Goal: Task Accomplishment & Management: Use online tool/utility

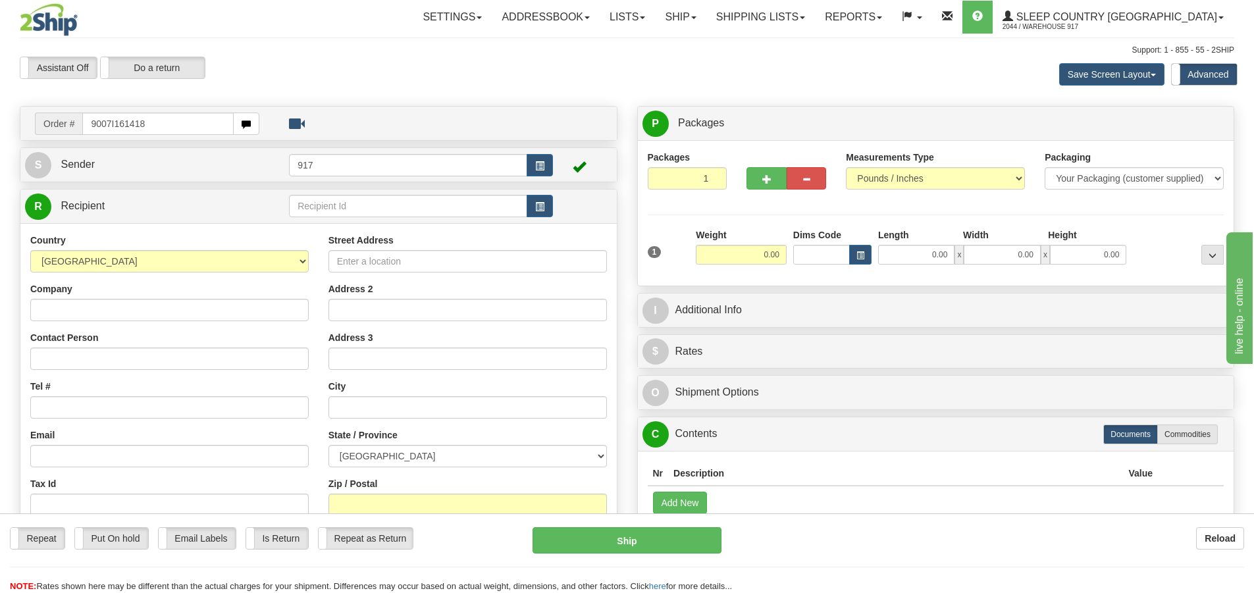
type input "9007I161418"
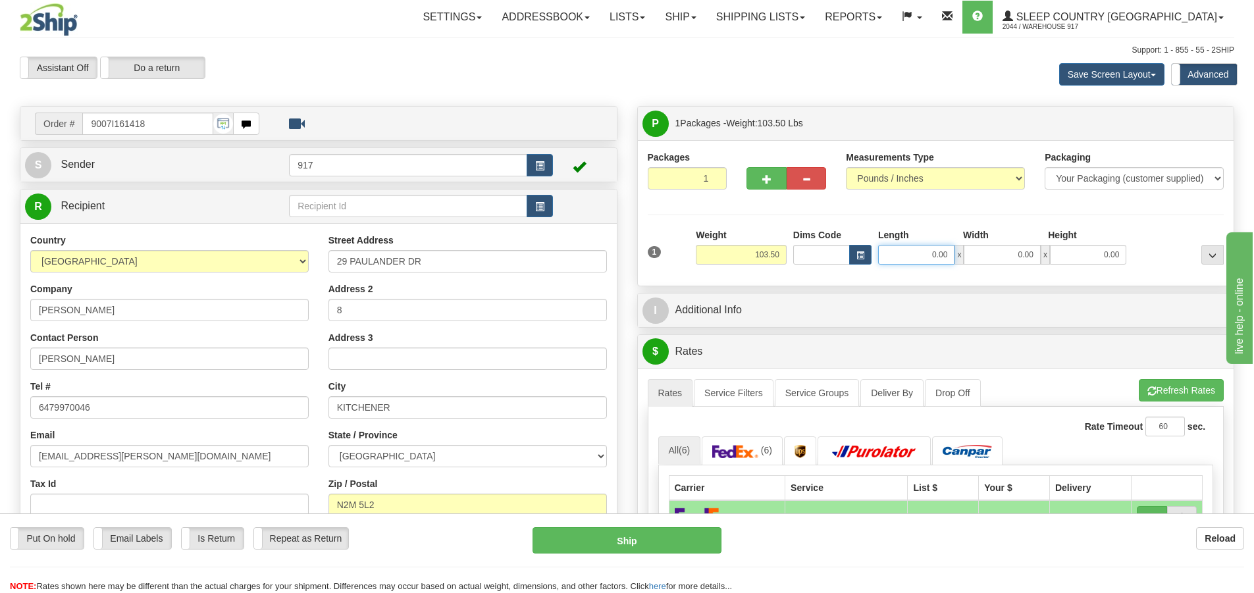
click at [936, 247] on input "0.00" at bounding box center [916, 255] width 76 height 20
type input "42.00"
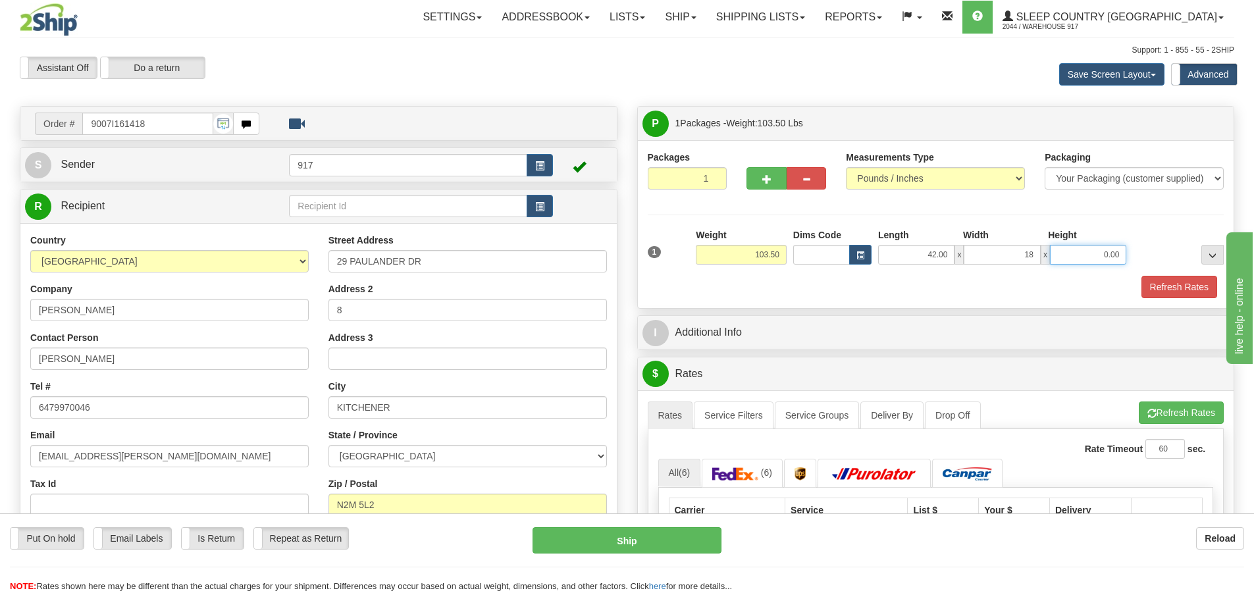
type input "18.00"
drag, startPoint x: 861, startPoint y: 281, endPoint x: 876, endPoint y: 284, distance: 15.4
click at [861, 281] on div "Refresh Rates" at bounding box center [935, 287] width 583 height 22
click at [1172, 293] on button "Refresh Rates" at bounding box center [1179, 287] width 76 height 22
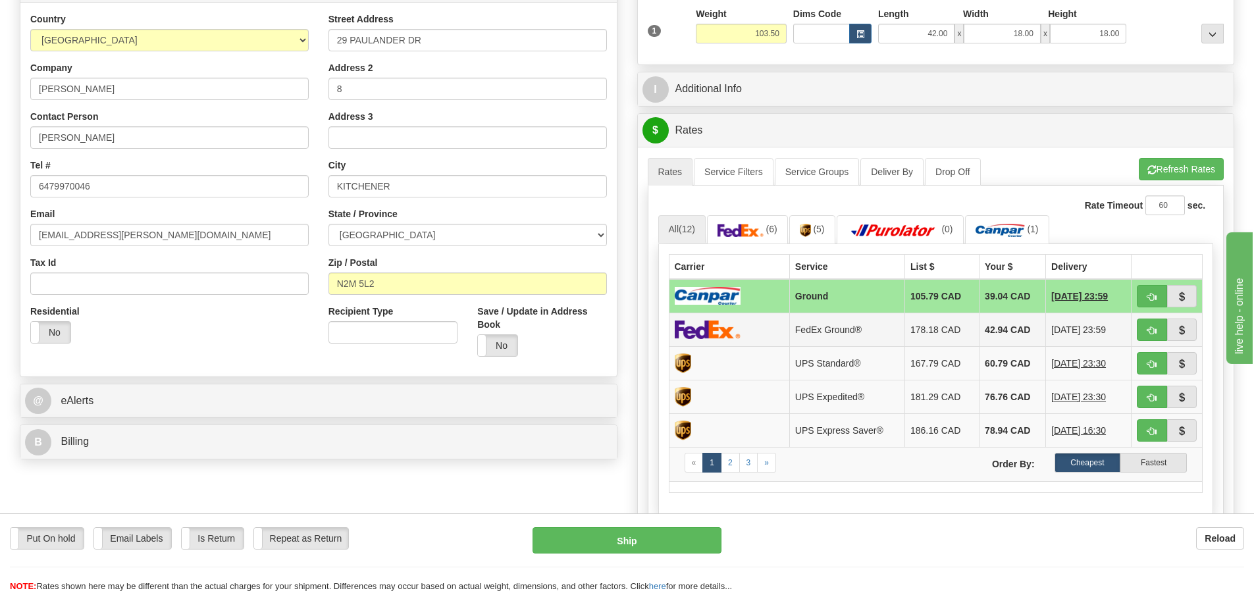
scroll to position [197, 0]
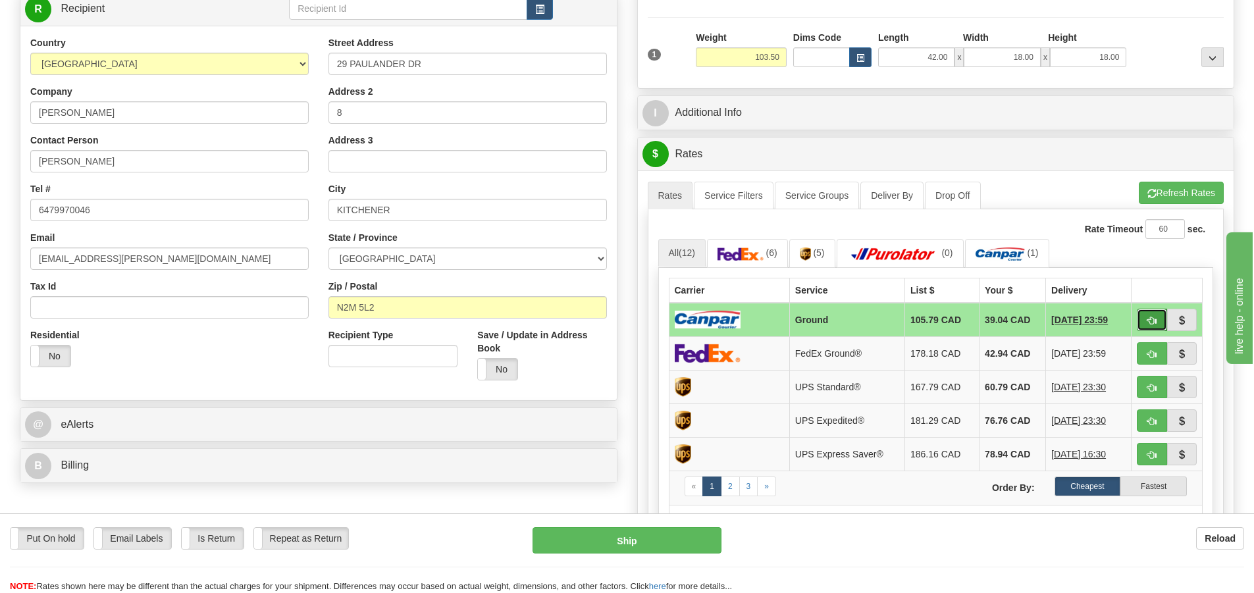
click at [1149, 322] on span "button" at bounding box center [1151, 321] width 9 height 9
type input "1"
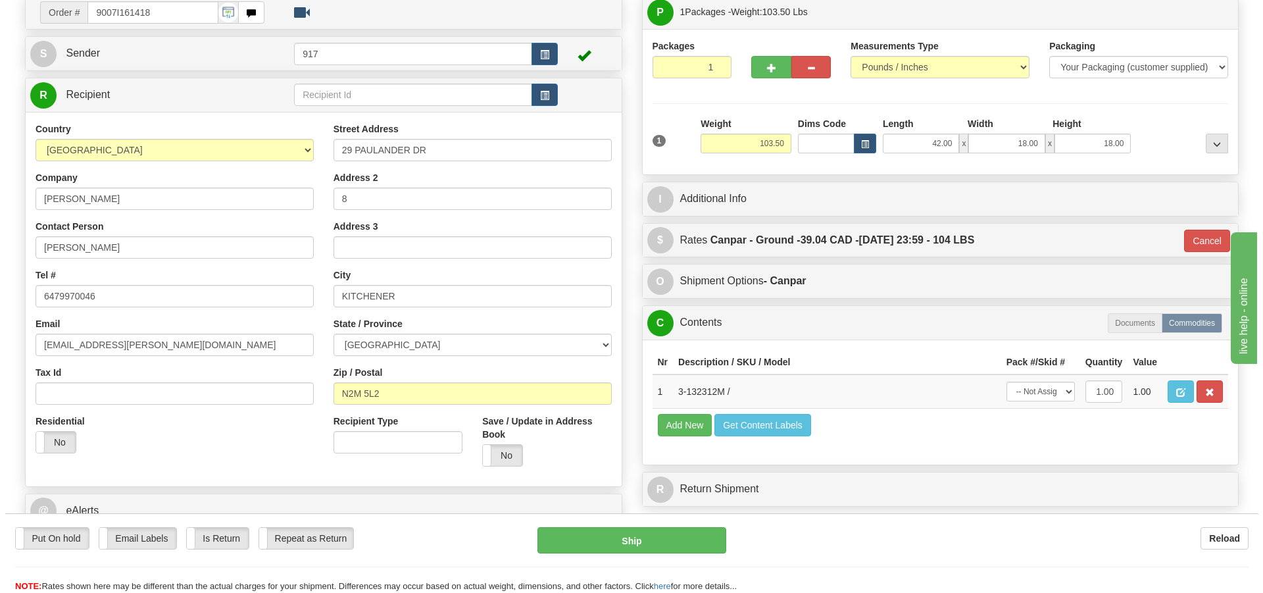
scroll to position [132, 0]
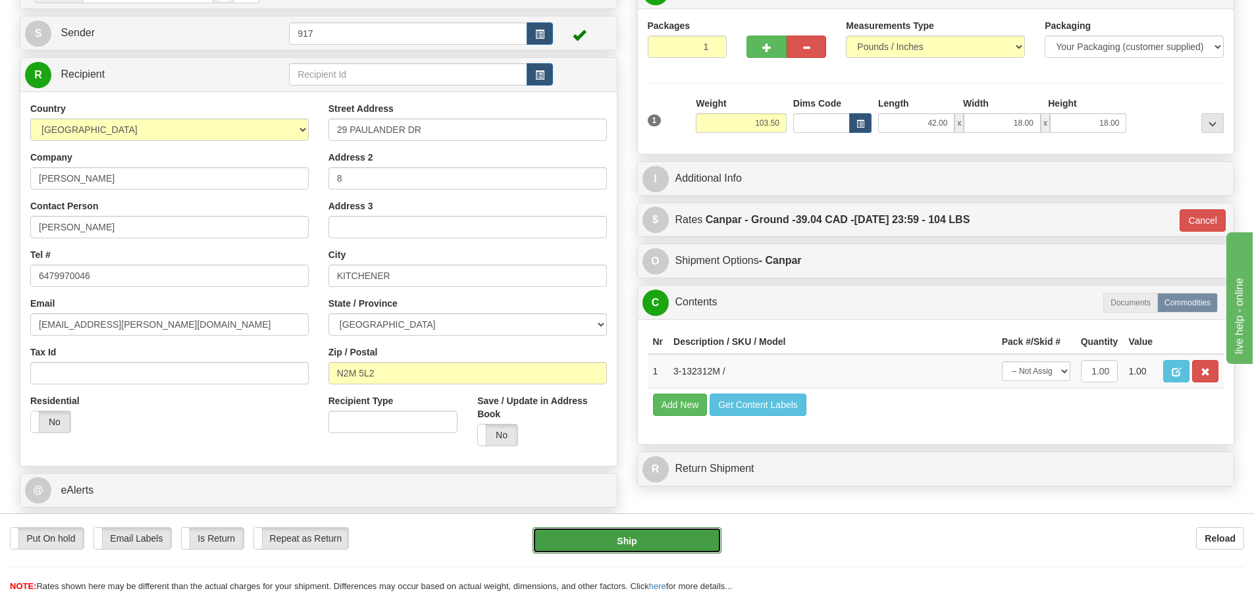
click at [663, 535] on button "Ship" at bounding box center [626, 540] width 189 height 26
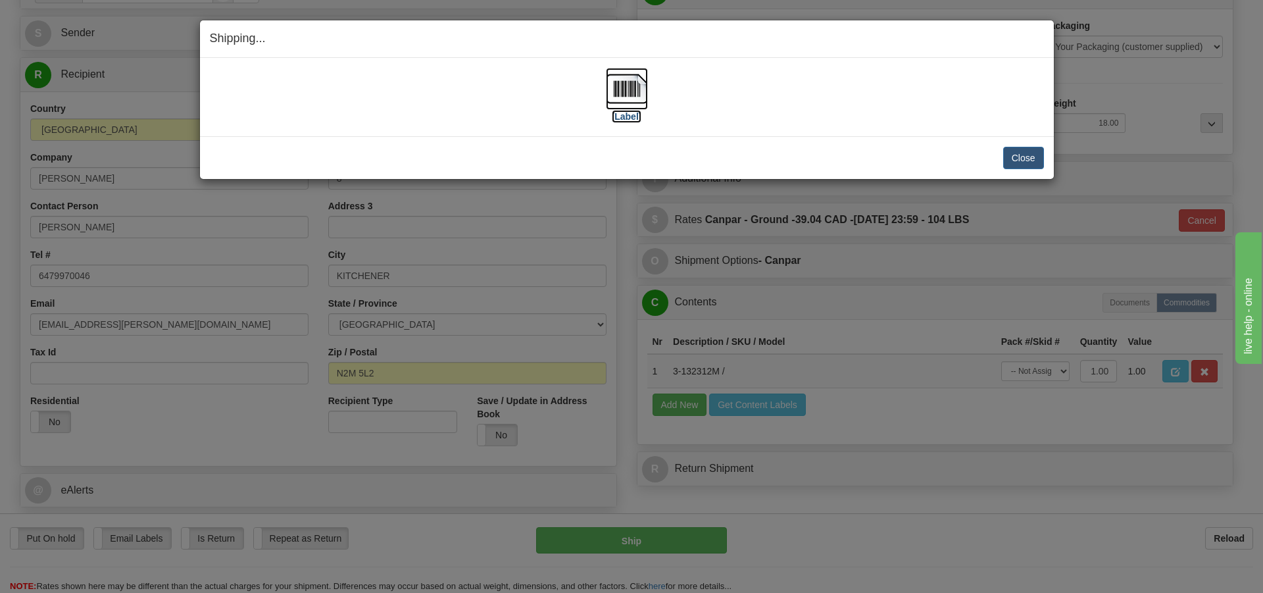
click at [609, 100] on img at bounding box center [627, 89] width 42 height 42
click at [1023, 160] on button "Close" at bounding box center [1024, 158] width 41 height 22
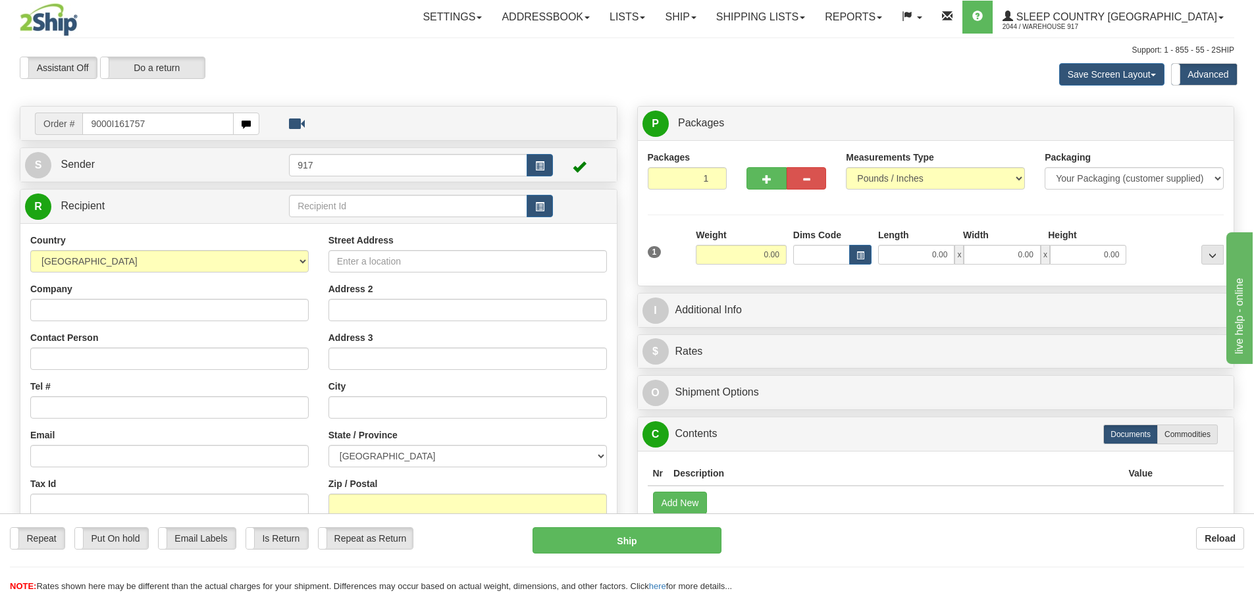
type input "9000I161757"
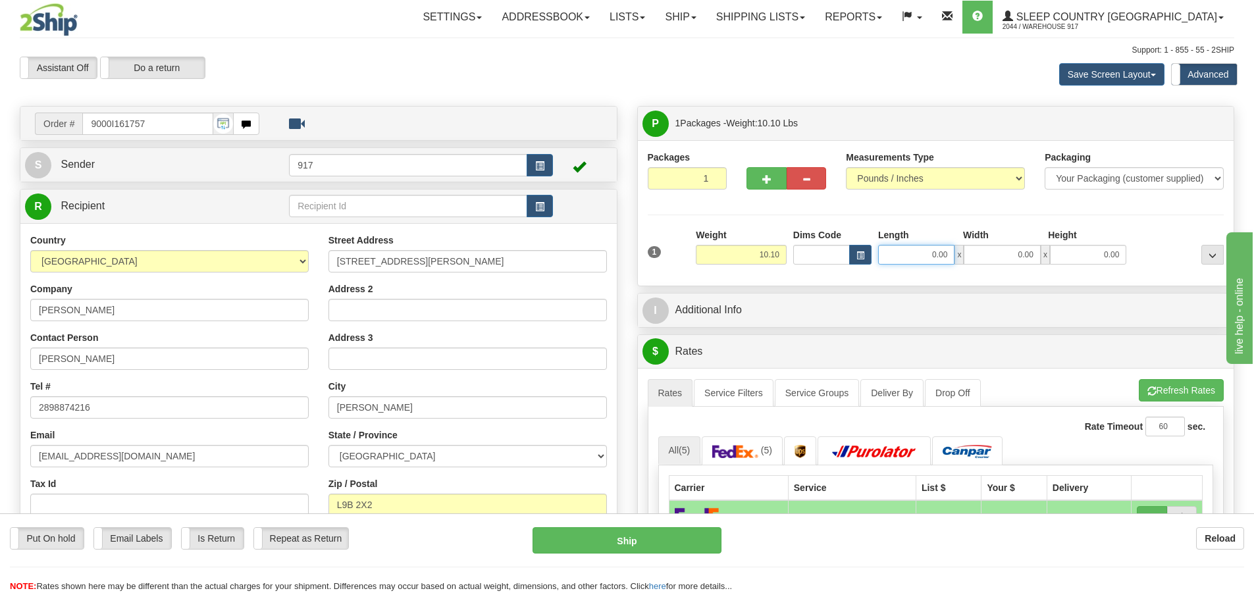
click at [923, 260] on input "0.00" at bounding box center [916, 255] width 76 height 20
type input "17.00"
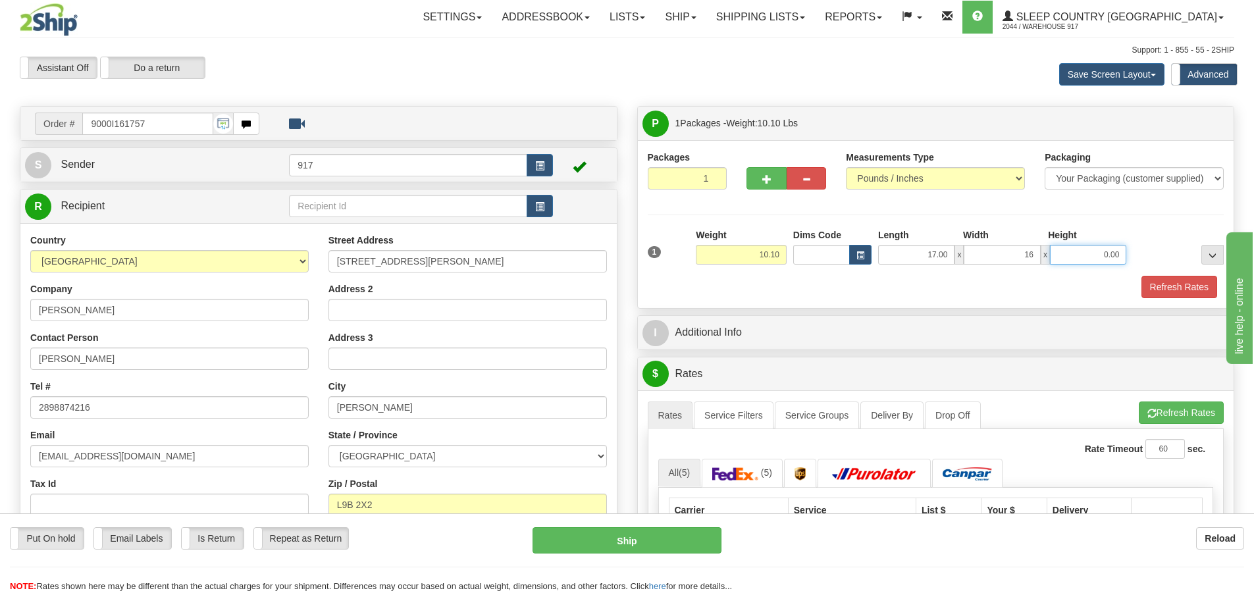
type input "16.00"
type input "9.00"
click at [1173, 293] on button "Refresh Rates" at bounding box center [1179, 287] width 76 height 22
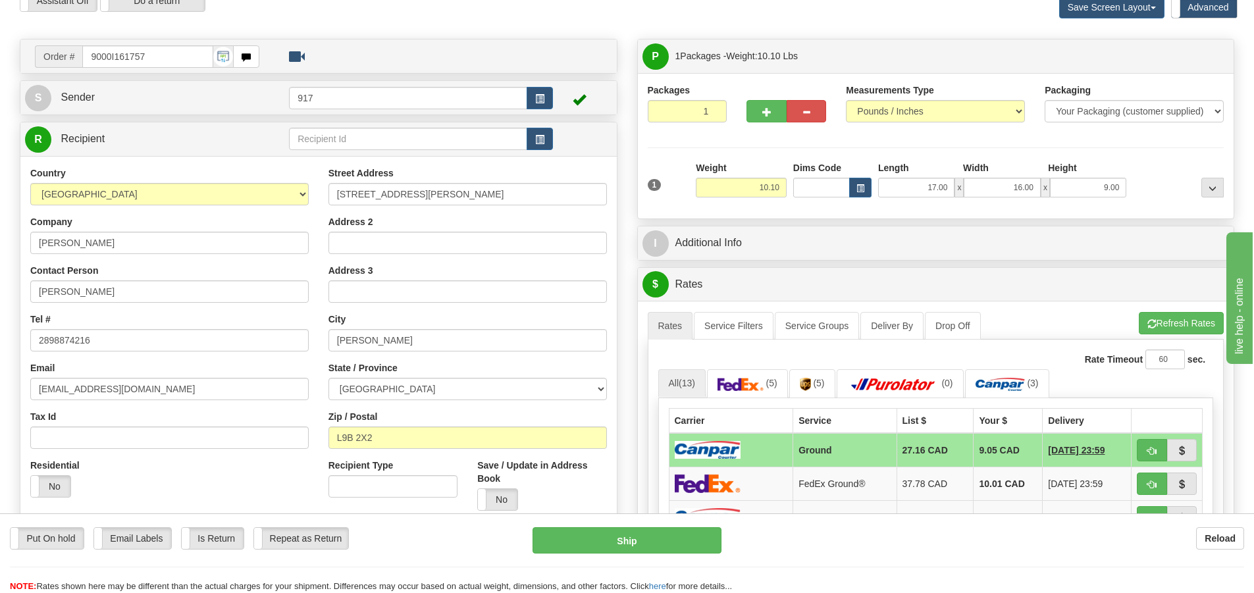
scroll to position [197, 0]
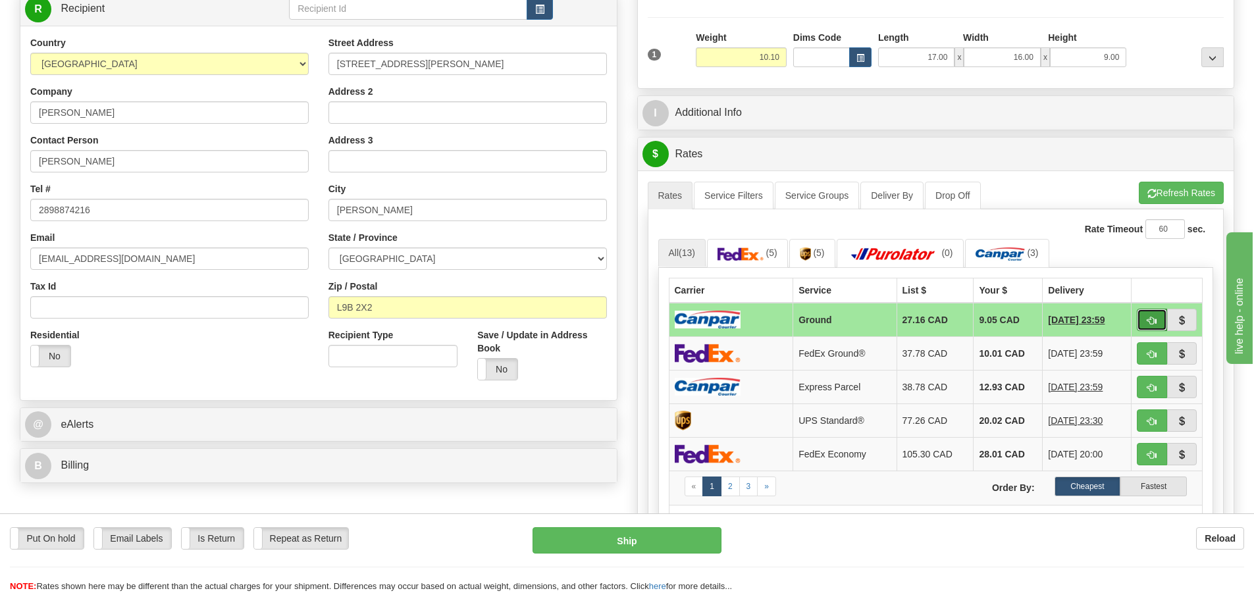
click at [1152, 328] on button "button" at bounding box center [1151, 320] width 30 height 22
type input "1"
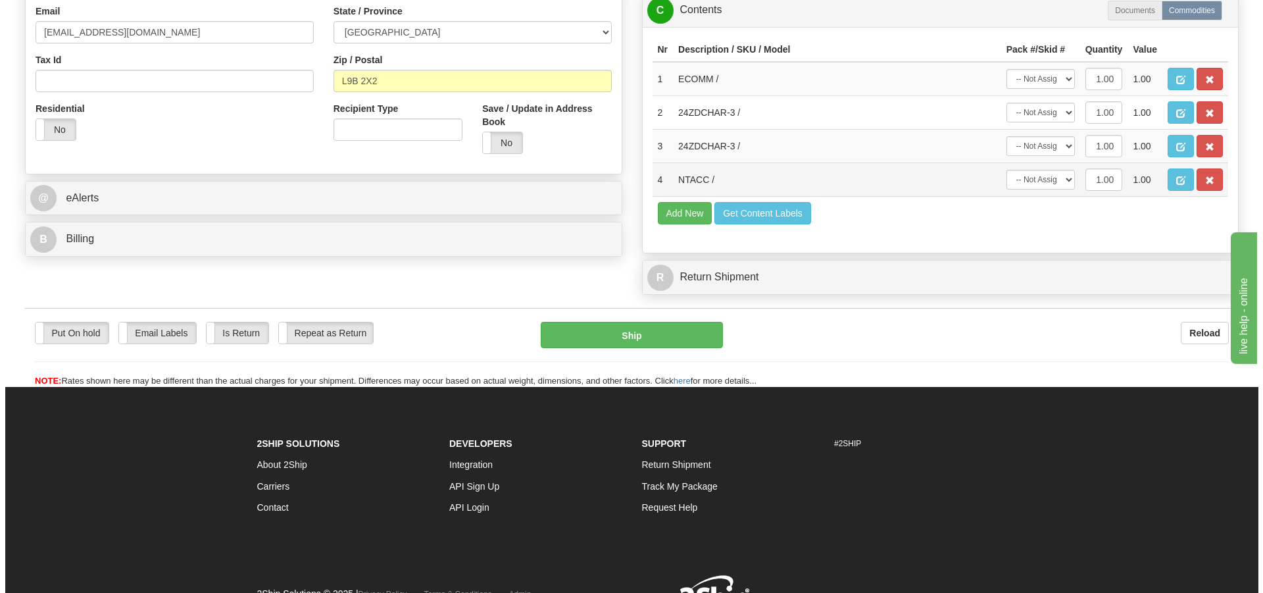
scroll to position [461, 0]
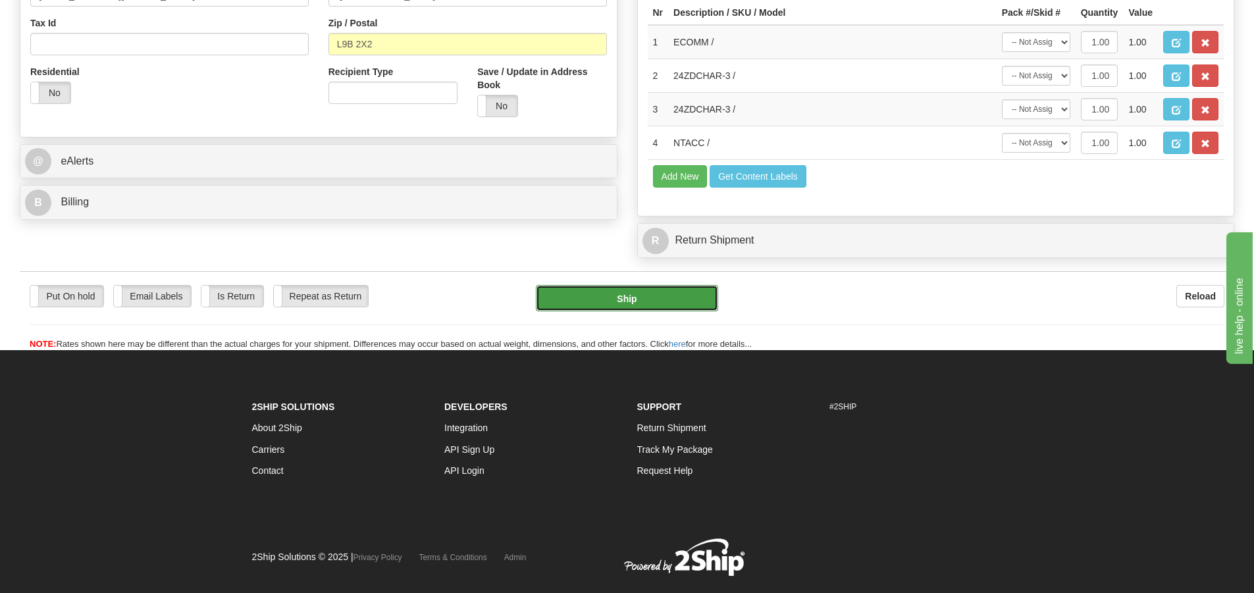
click at [700, 297] on button "Ship" at bounding box center [627, 298] width 182 height 26
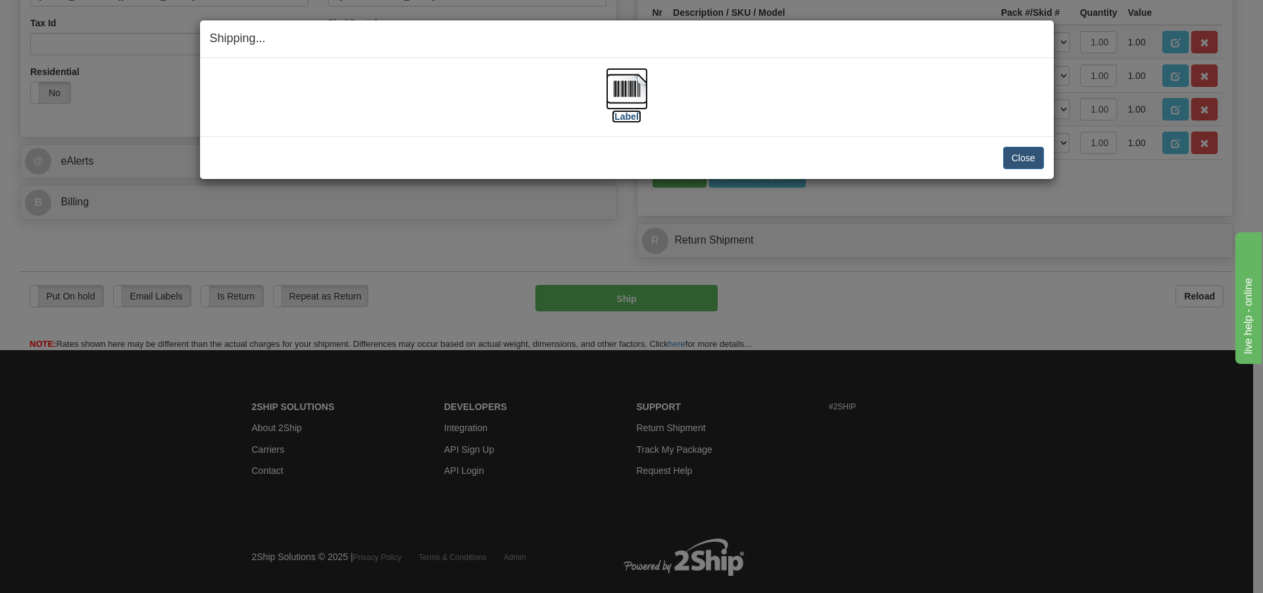
click at [638, 93] on img at bounding box center [627, 89] width 42 height 42
click at [1025, 159] on button "Close" at bounding box center [1024, 158] width 41 height 22
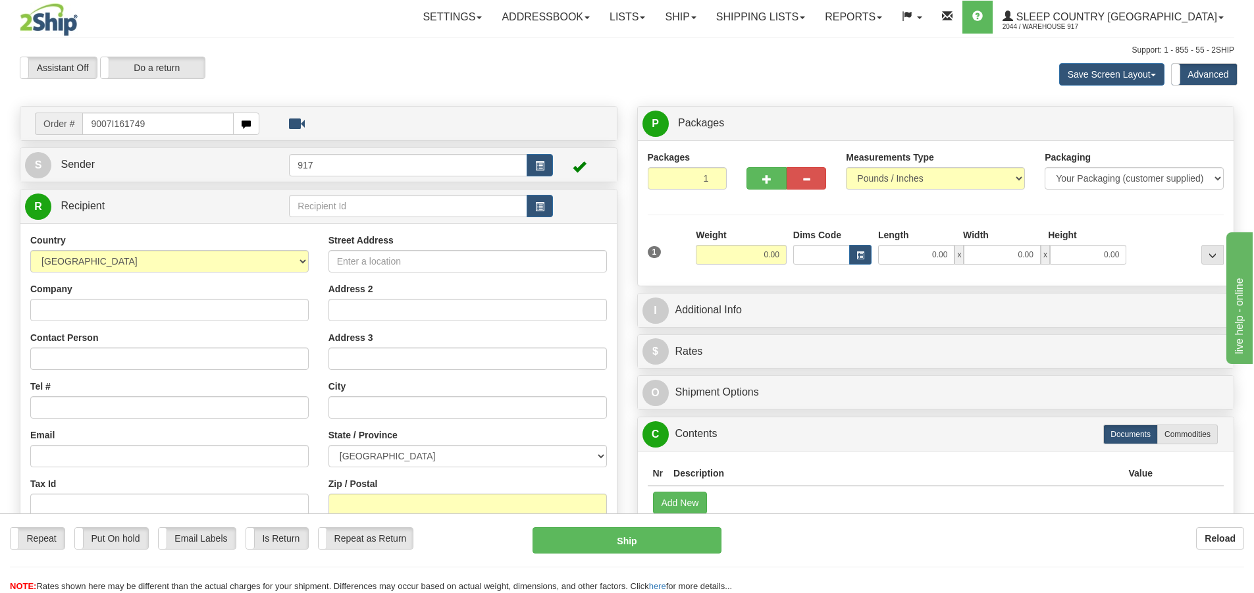
type input "9007I161749"
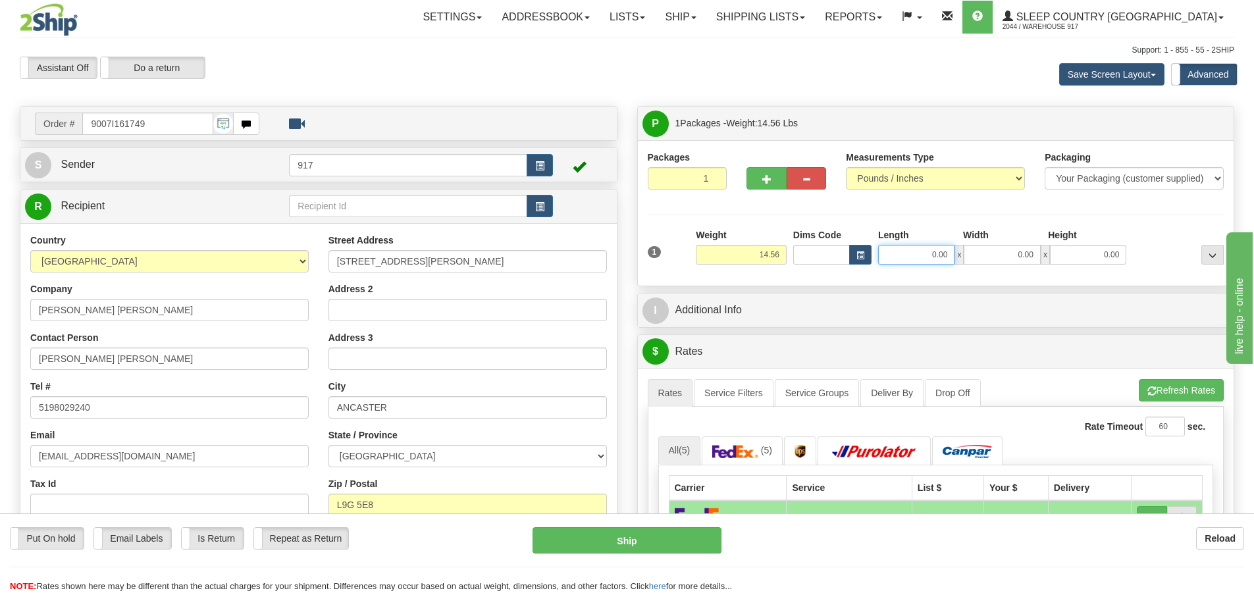
click at [910, 251] on input "0.00" at bounding box center [916, 255] width 76 height 20
type input "17.00"
click at [983, 255] on input "0.00" at bounding box center [1001, 255] width 76 height 20
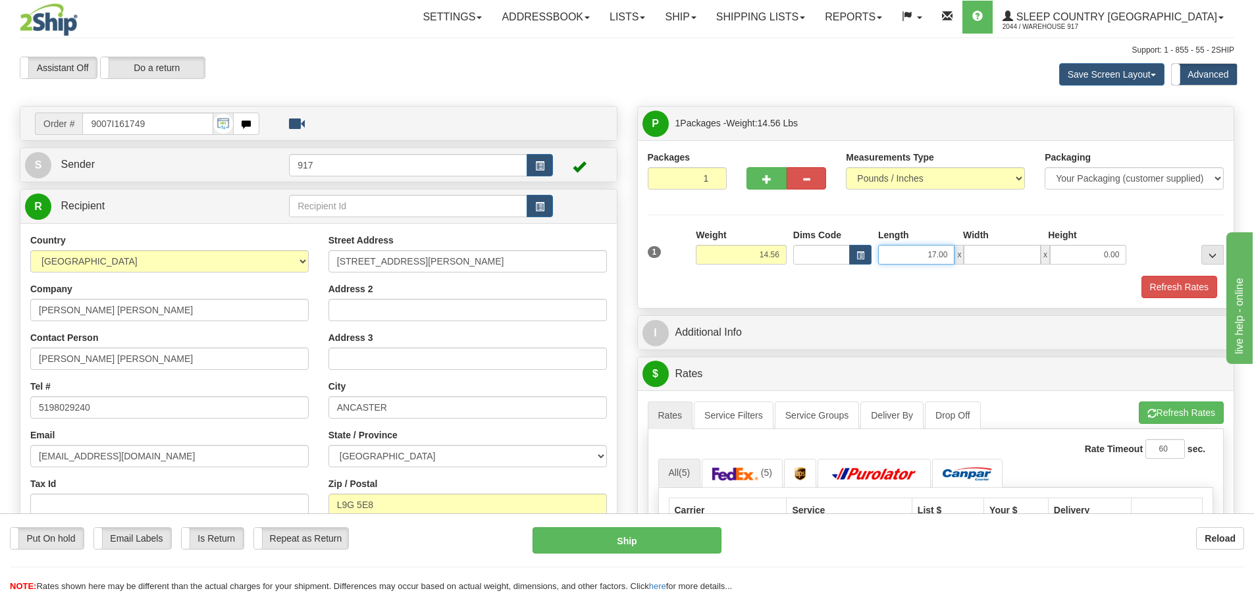
type input "0.00"
click at [913, 257] on input "17.00" at bounding box center [916, 255] width 76 height 20
drag, startPoint x: 912, startPoint y: 257, endPoint x: 954, endPoint y: 257, distance: 41.5
click at [954, 257] on input "17.00" at bounding box center [916, 255] width 76 height 20
type input "19.00"
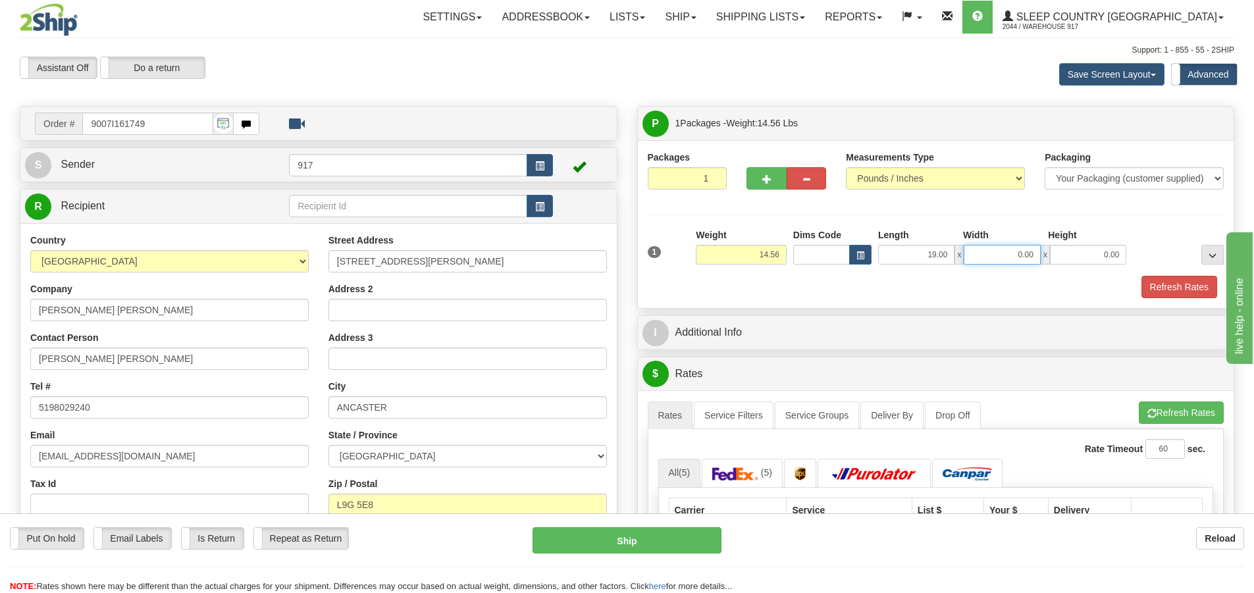
click at [994, 261] on input "0.00" at bounding box center [1001, 255] width 76 height 20
type input "17.00"
click at [1156, 295] on button "Refresh Rates" at bounding box center [1179, 287] width 76 height 22
type input "10.00"
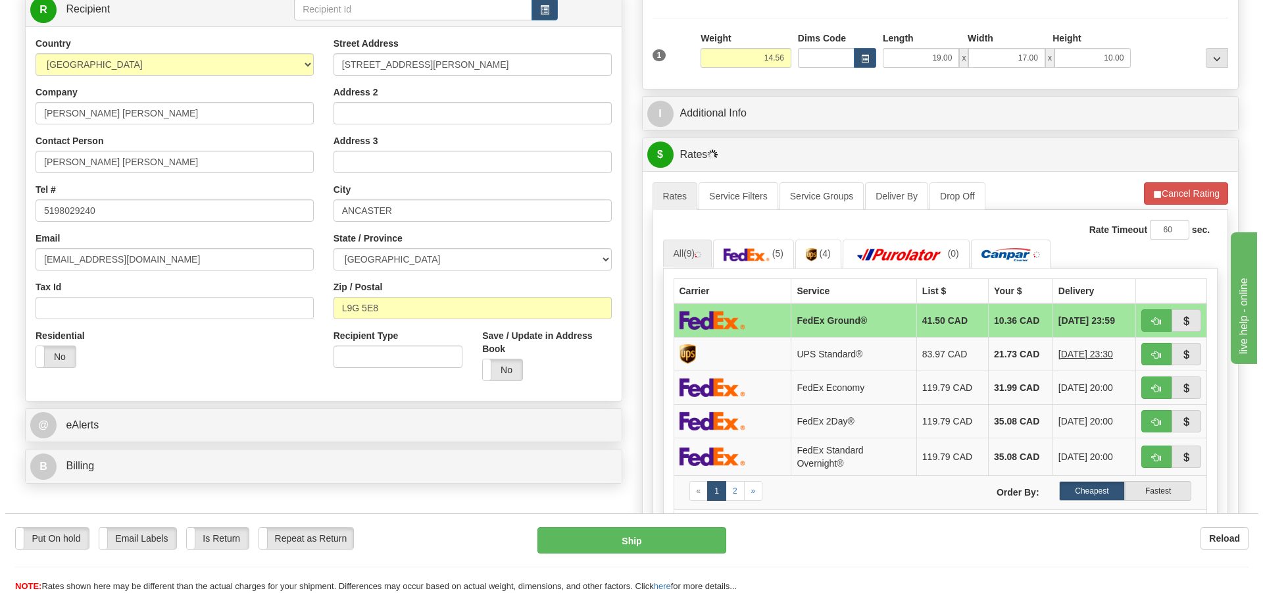
scroll to position [197, 0]
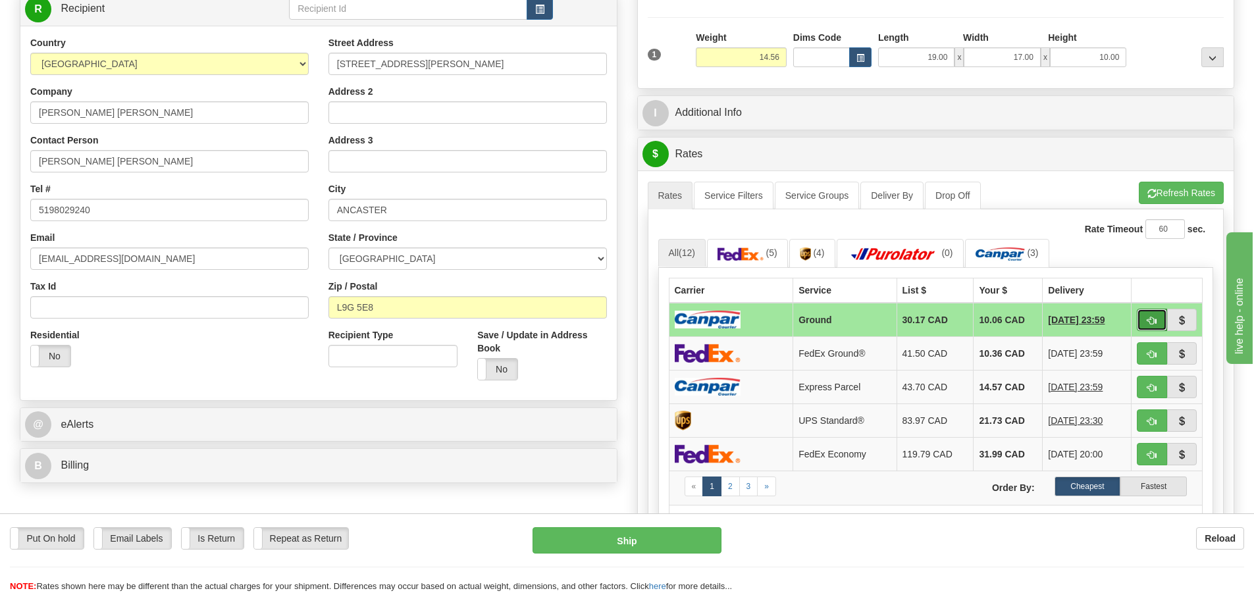
click at [1156, 320] on span "button" at bounding box center [1151, 321] width 9 height 9
type input "1"
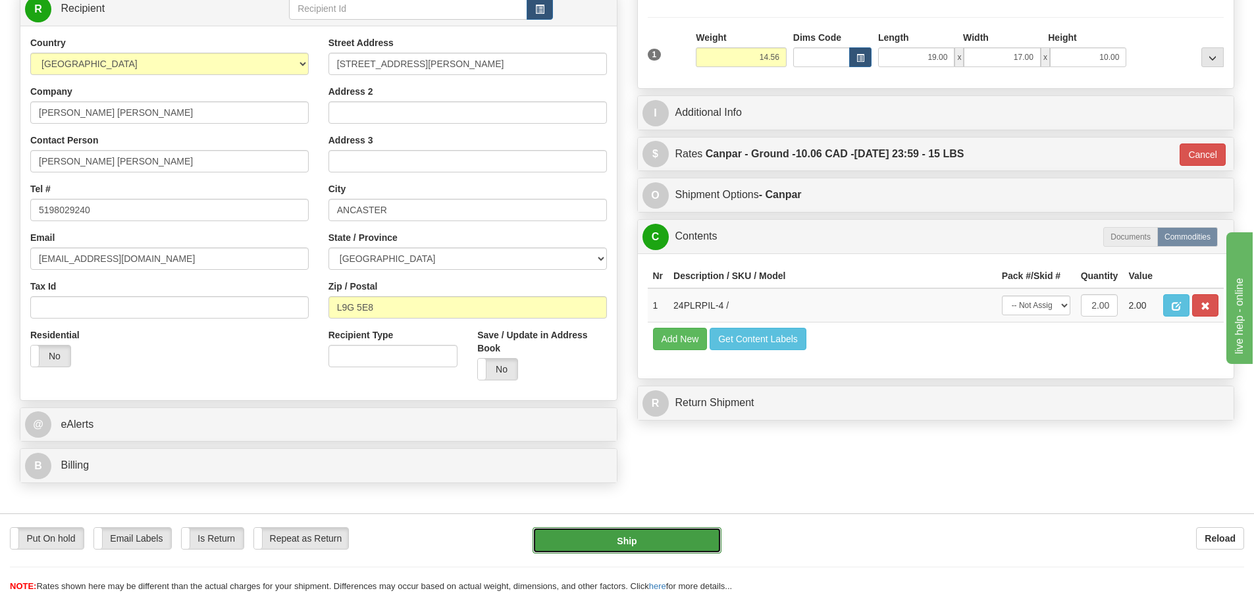
click at [656, 549] on button "Ship" at bounding box center [626, 540] width 189 height 26
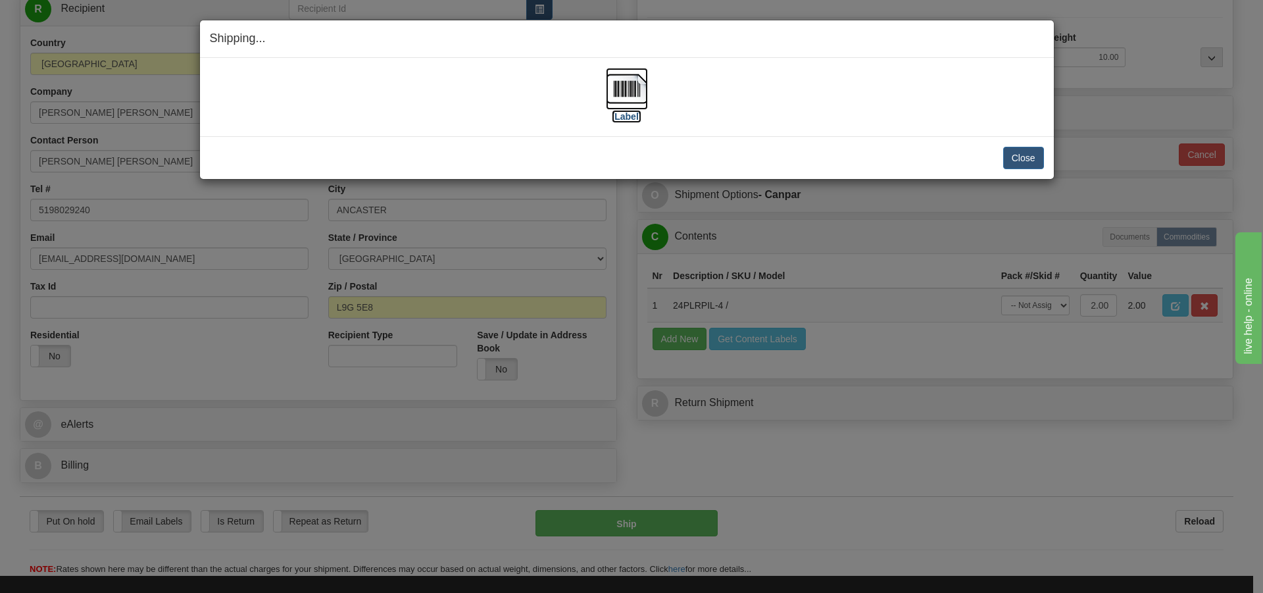
click at [621, 95] on img at bounding box center [627, 89] width 42 height 42
click at [1016, 145] on div "Close Cancel Cancel Shipment and Quit Pickup Quit Pickup ONLY" at bounding box center [627, 157] width 854 height 43
click at [1022, 164] on button "Close" at bounding box center [1024, 158] width 41 height 22
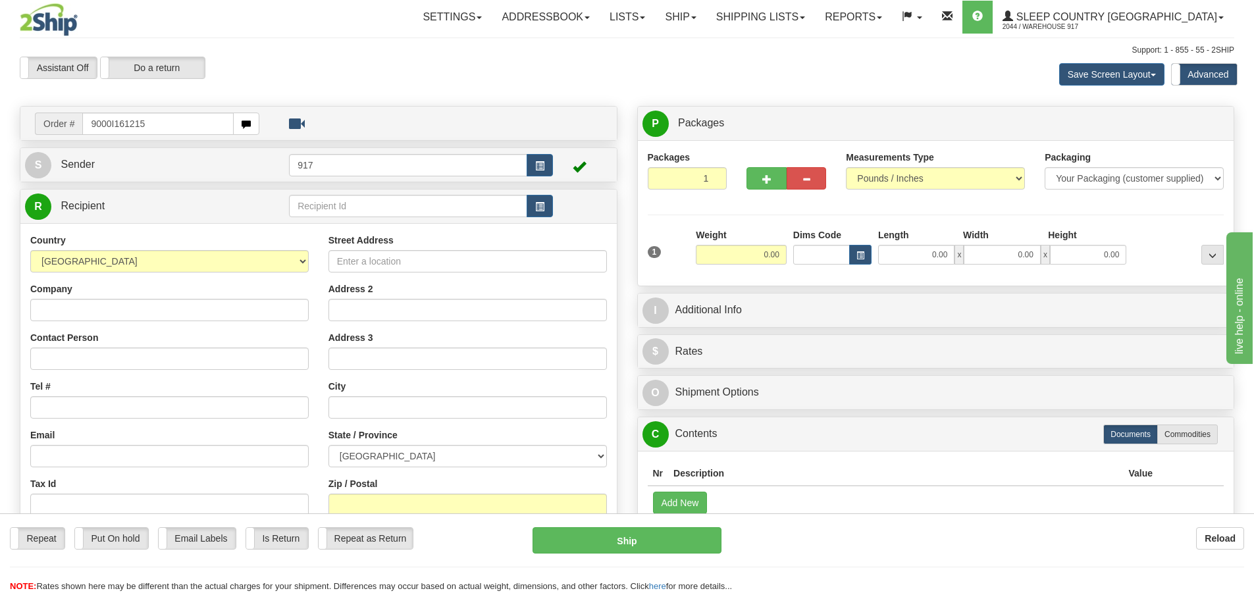
type input "9000I161215"
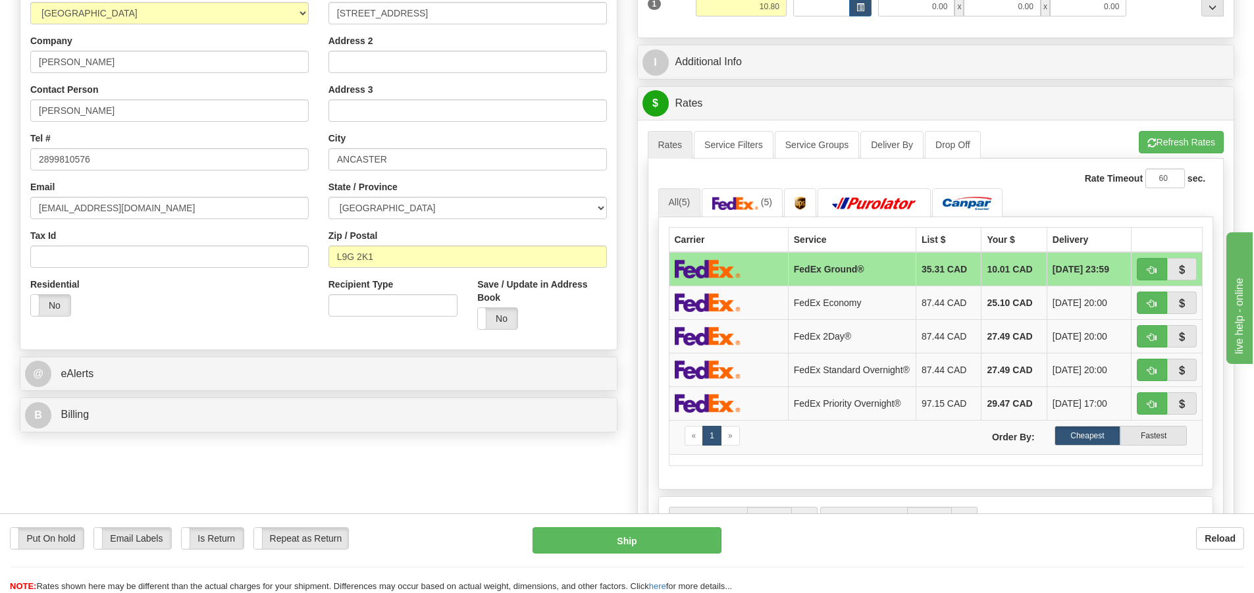
scroll to position [132, 0]
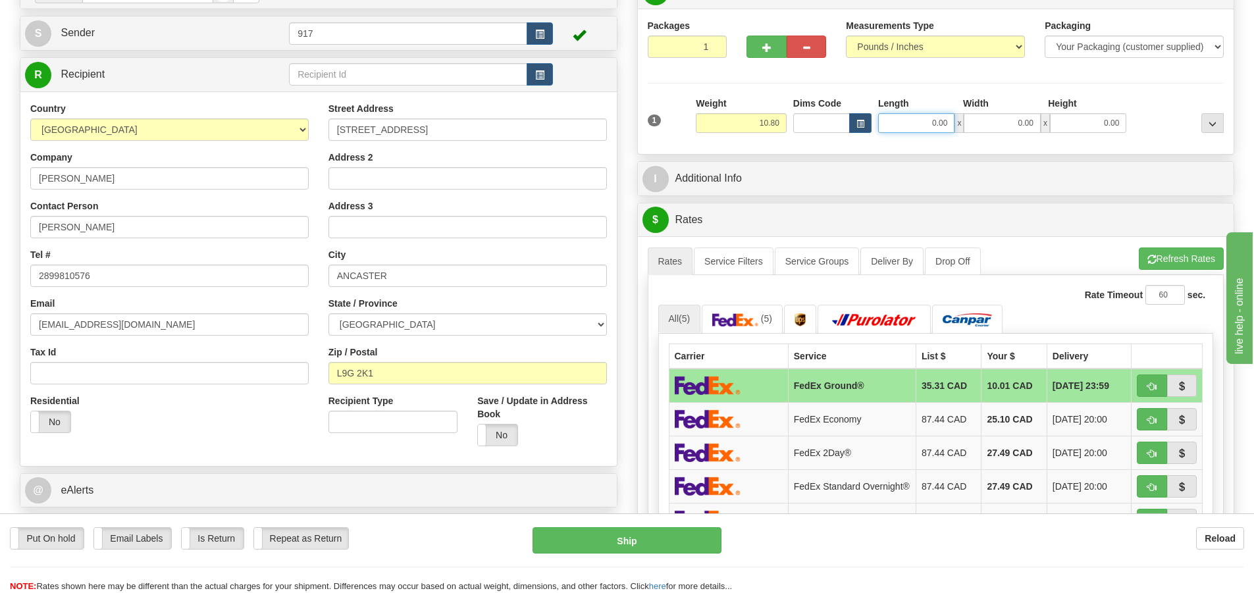
click at [927, 124] on input "0.00" at bounding box center [916, 123] width 76 height 20
type input "11.00"
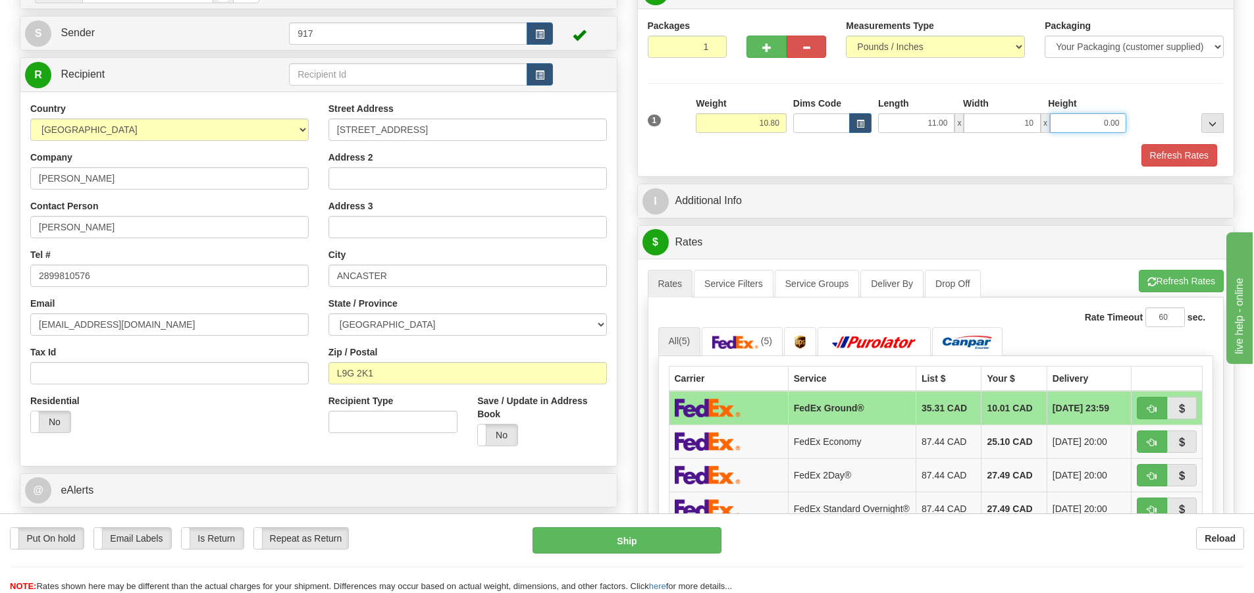
type input "10.00"
type input "9.00"
click at [1160, 151] on button "Refresh Rates" at bounding box center [1179, 155] width 76 height 22
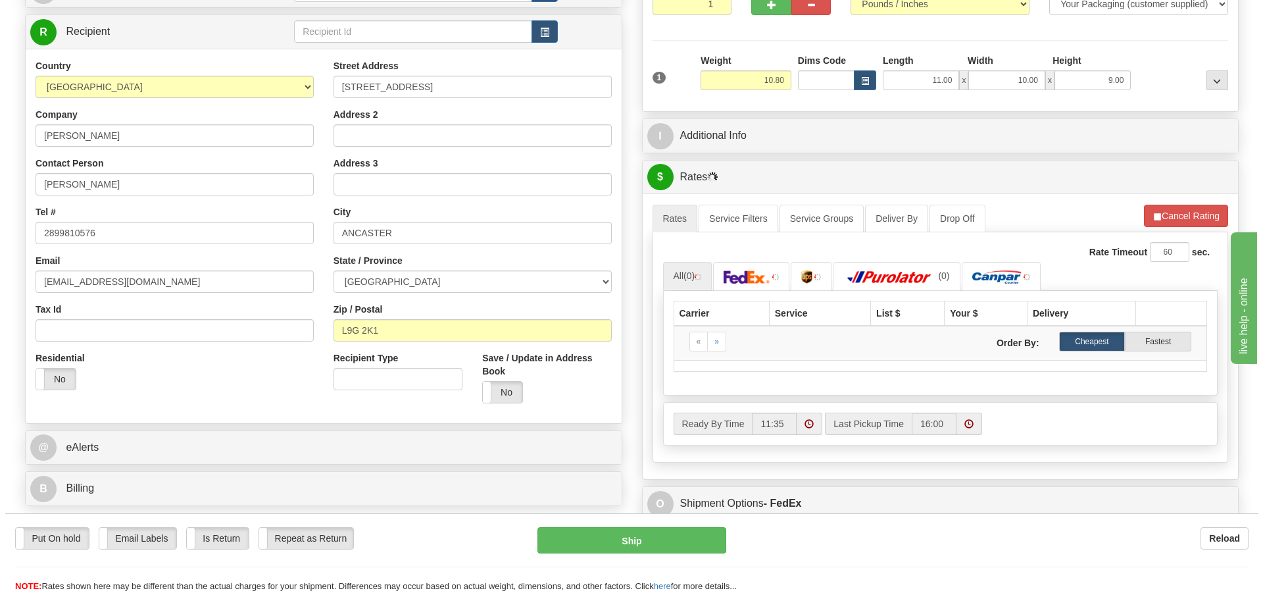
scroll to position [197, 0]
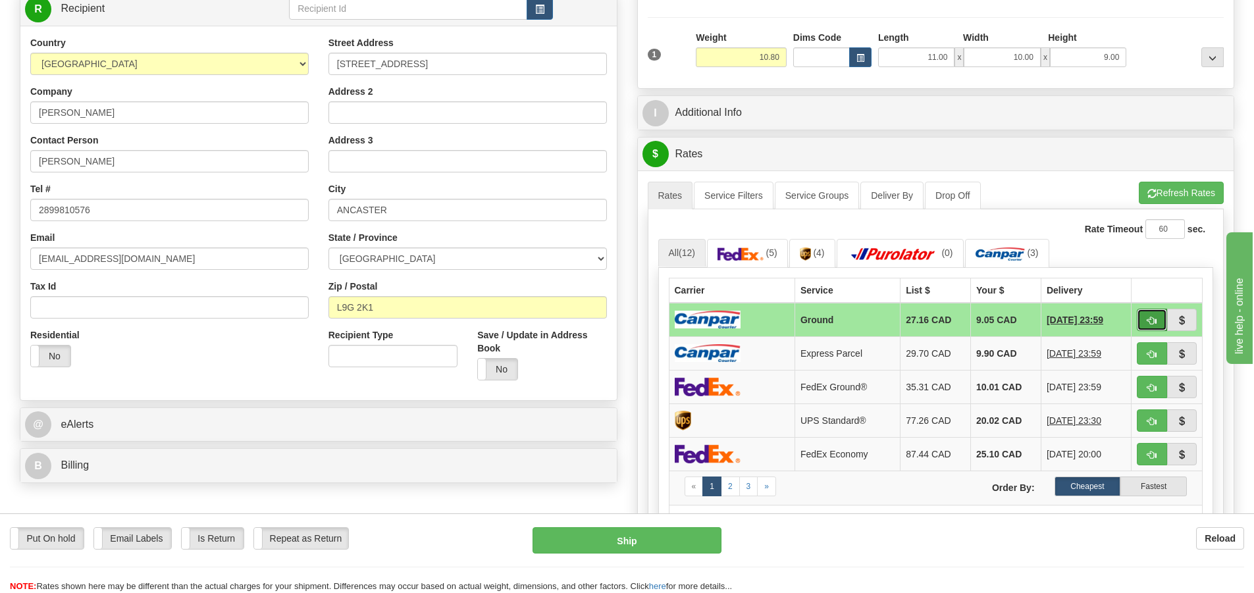
click at [1157, 326] on button "button" at bounding box center [1151, 320] width 30 height 22
type input "1"
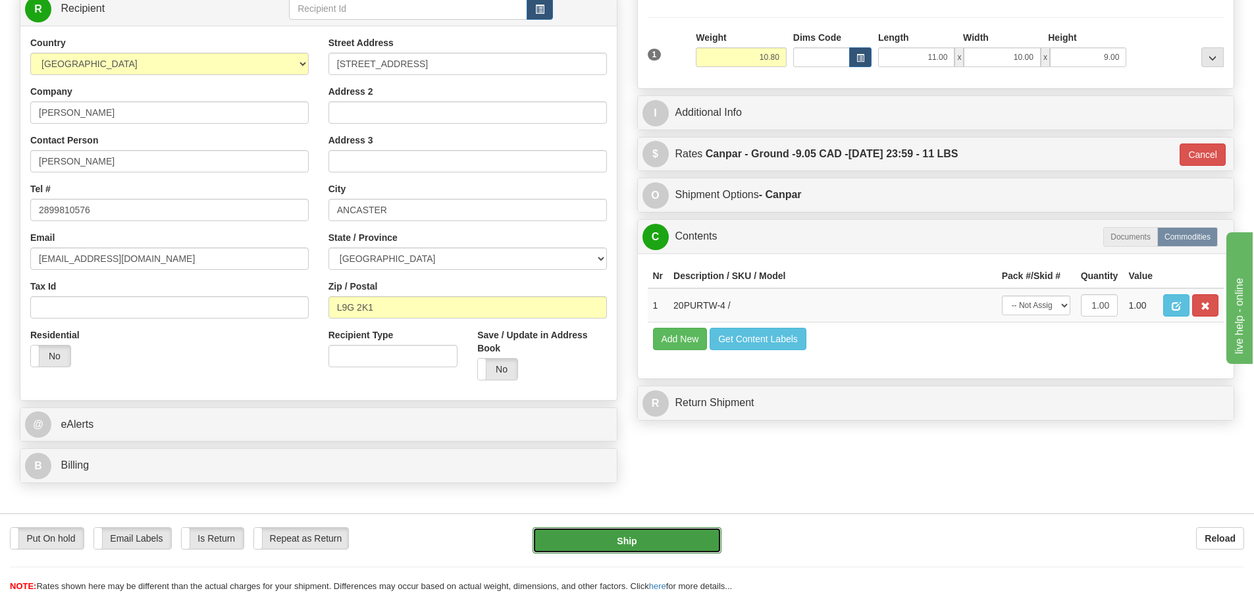
click at [700, 534] on button "Ship" at bounding box center [626, 540] width 189 height 26
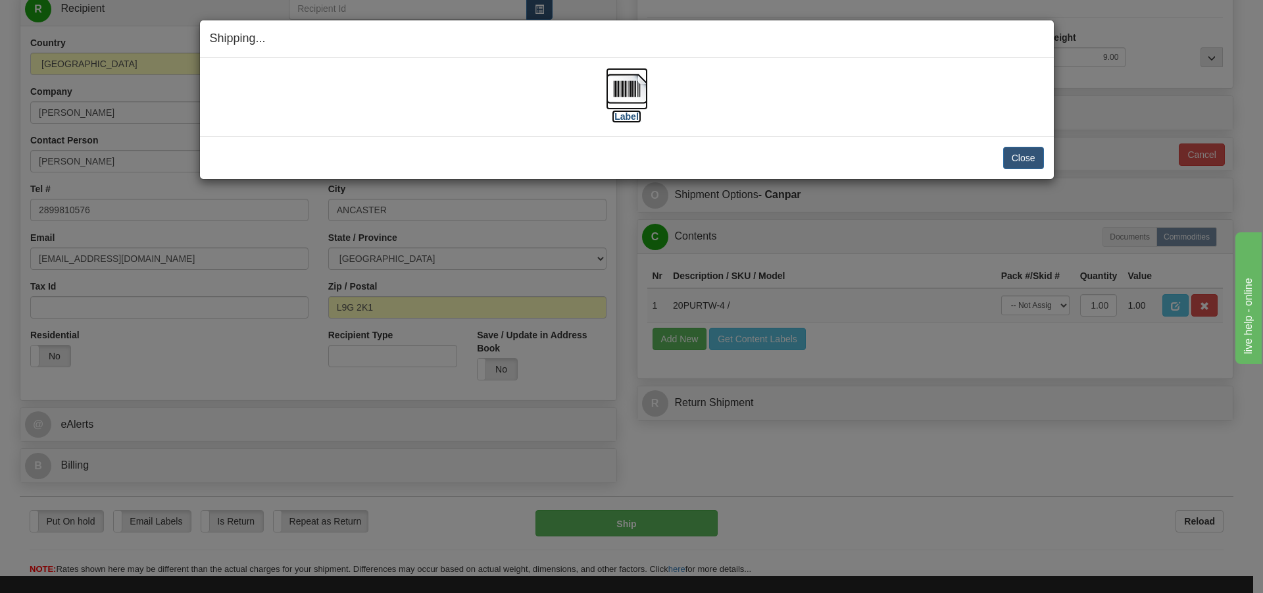
click at [616, 106] on img at bounding box center [627, 89] width 42 height 42
click at [1033, 147] on button "Close" at bounding box center [1024, 158] width 41 height 22
